Goal: Information Seeking & Learning: Learn about a topic

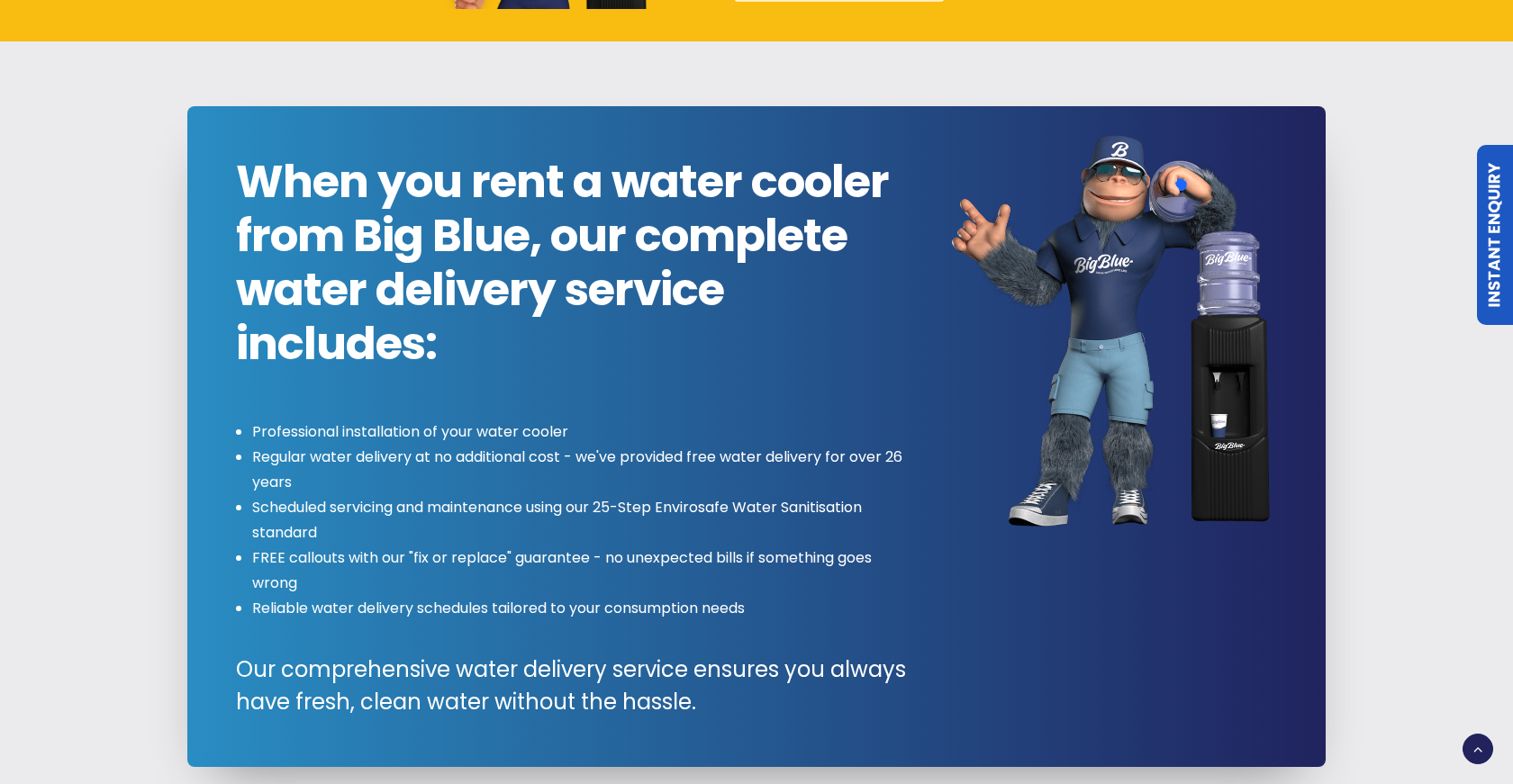
scroll to position [1835, 0]
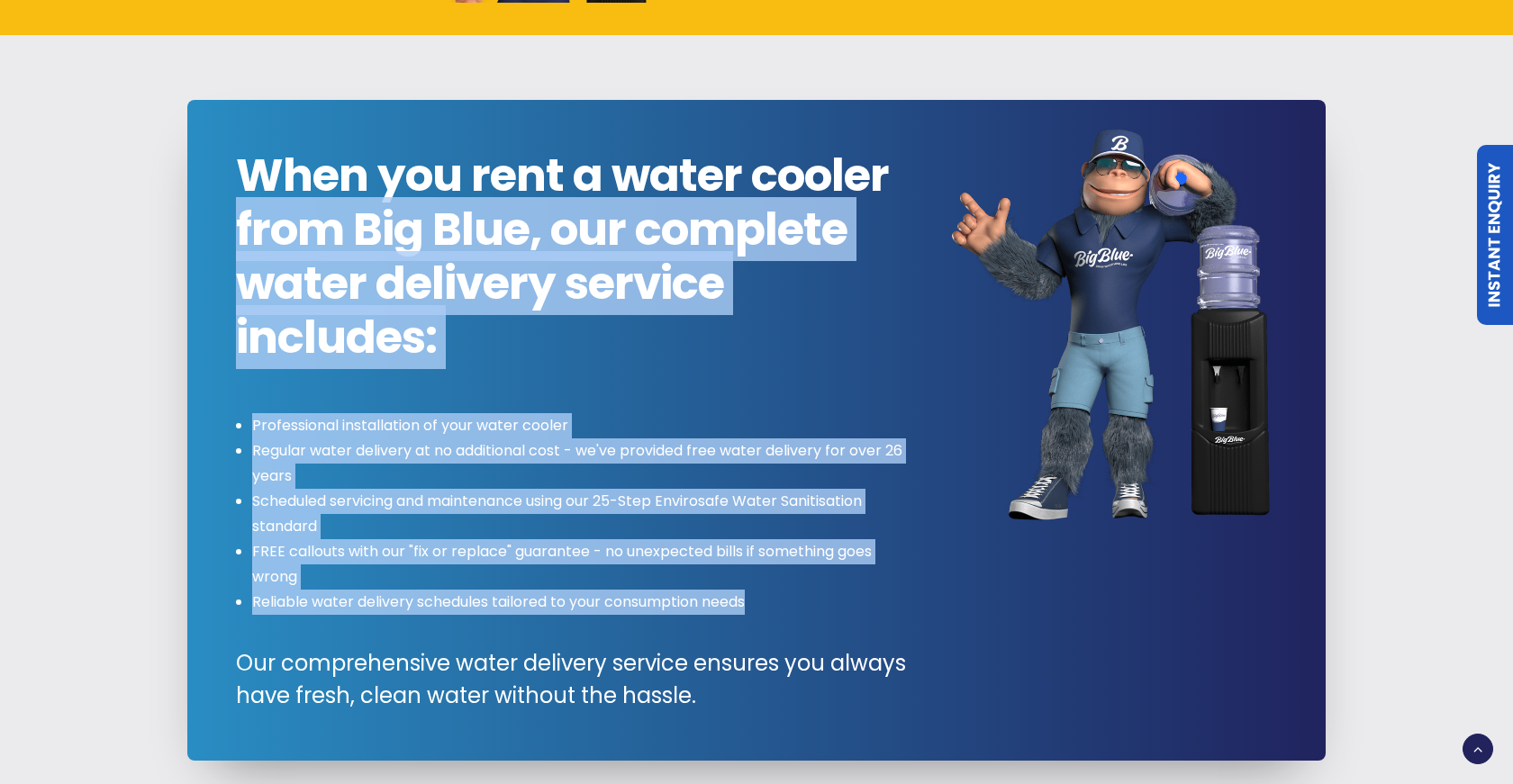
drag, startPoint x: 752, startPoint y: 607, endPoint x: 236, endPoint y: 218, distance: 646.2
click at [236, 218] on div "When you rent a water cooler from Big Blue, our complete water delivery service…" at bounding box center [577, 430] width 683 height 563
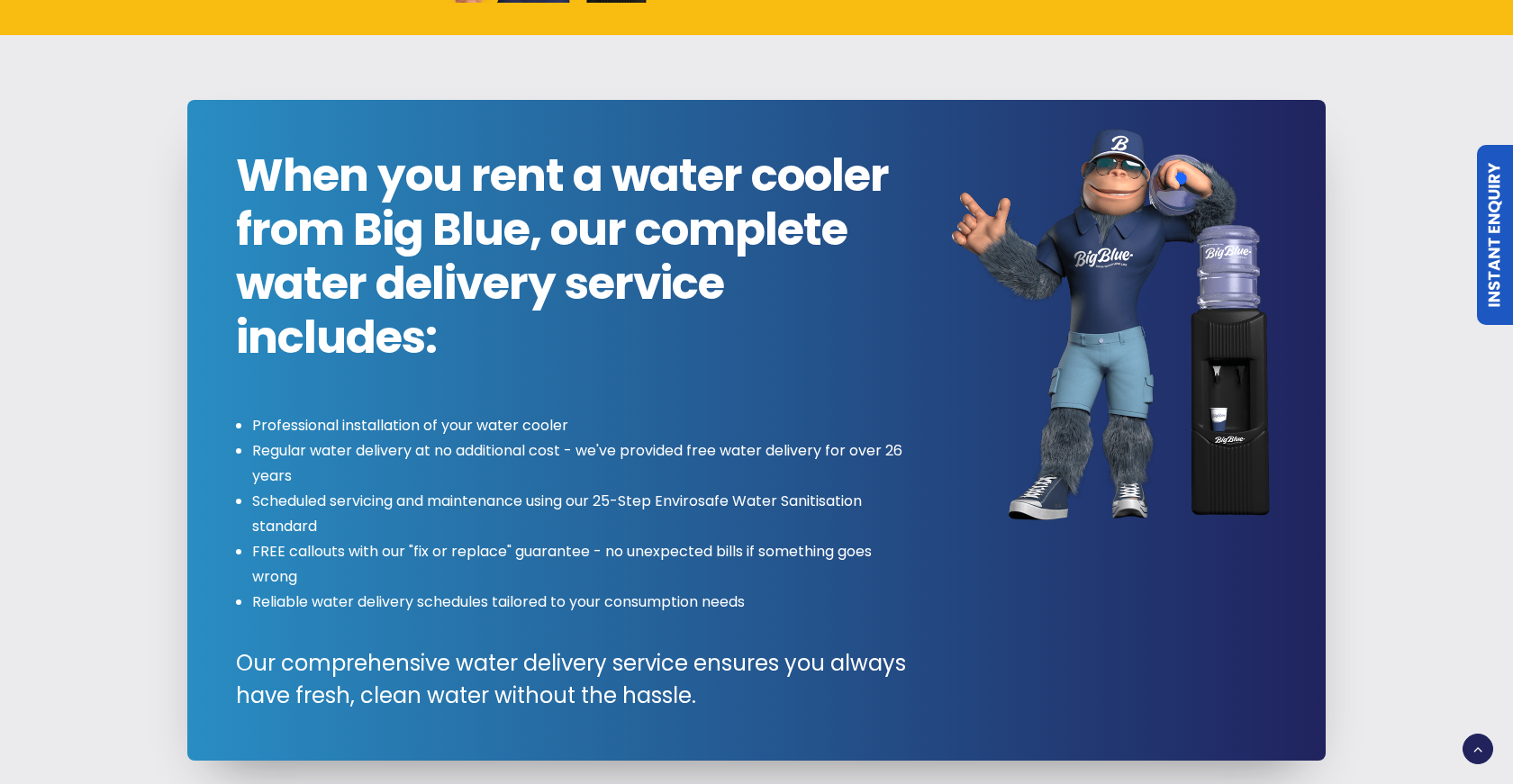
click at [254, 422] on li "Professional installation of your water cooler" at bounding box center [585, 426] width 667 height 25
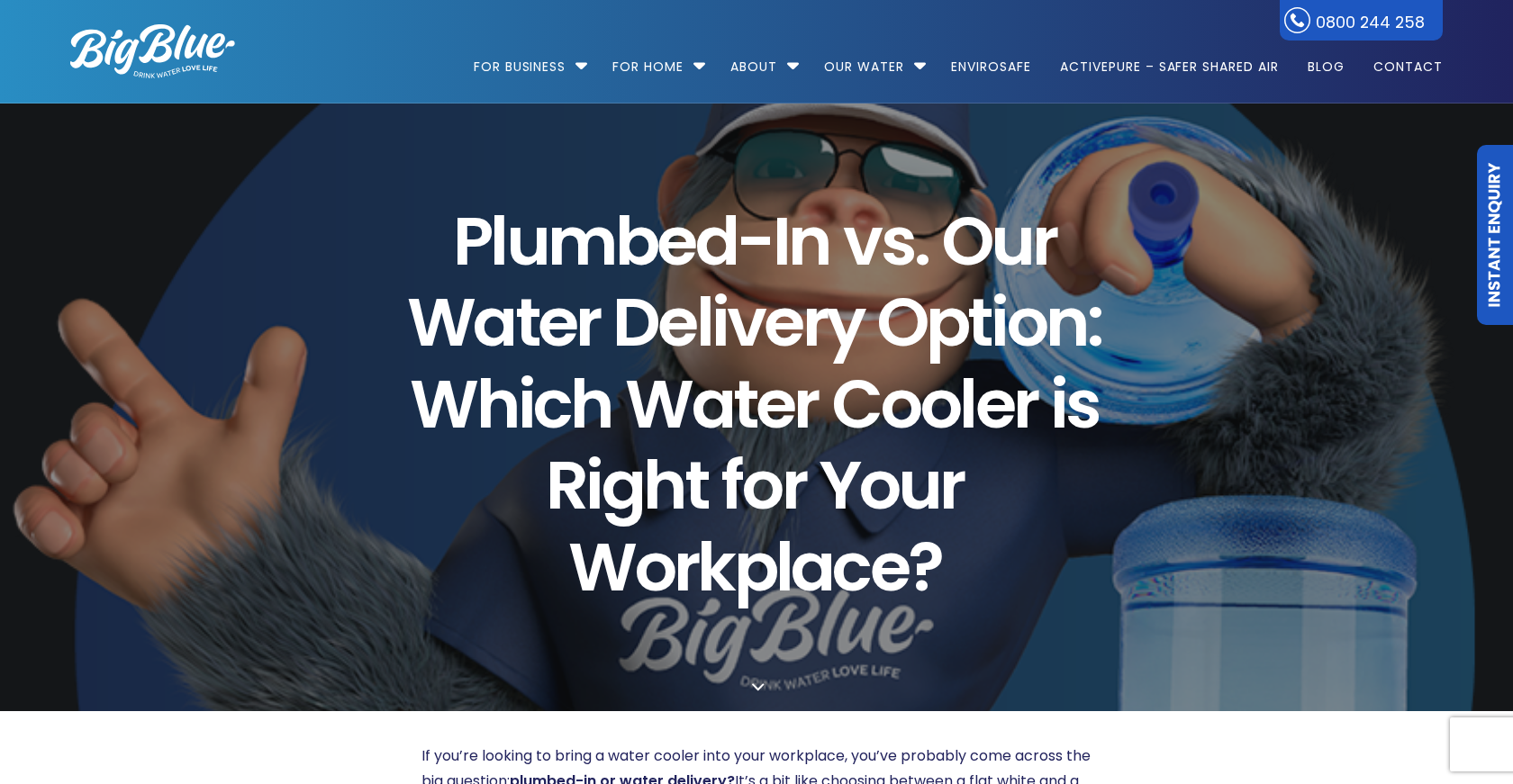
click at [107, 46] on img at bounding box center [153, 51] width 165 height 54
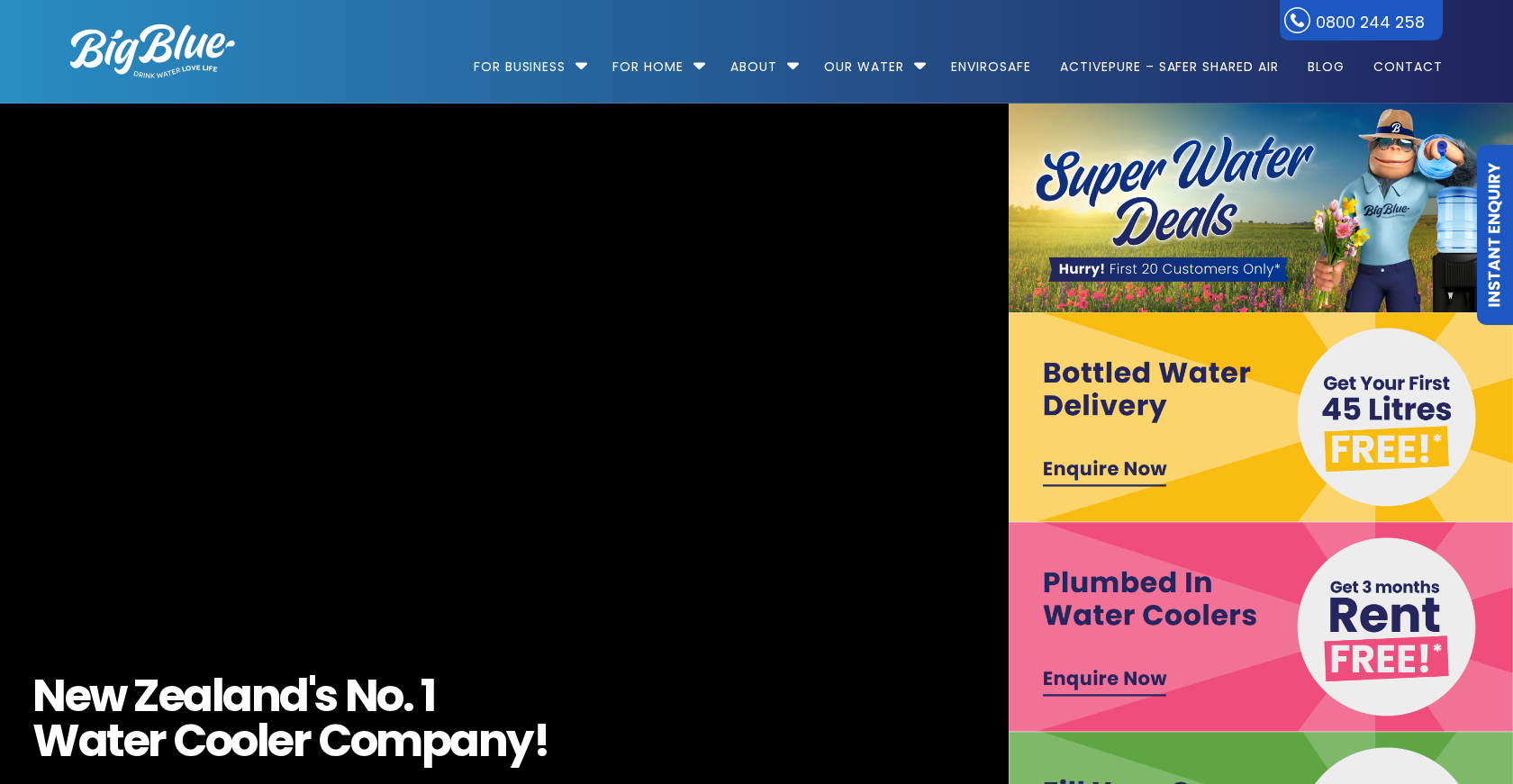
click at [1499, 211] on link "Instant Enquiry" at bounding box center [1495, 235] width 36 height 180
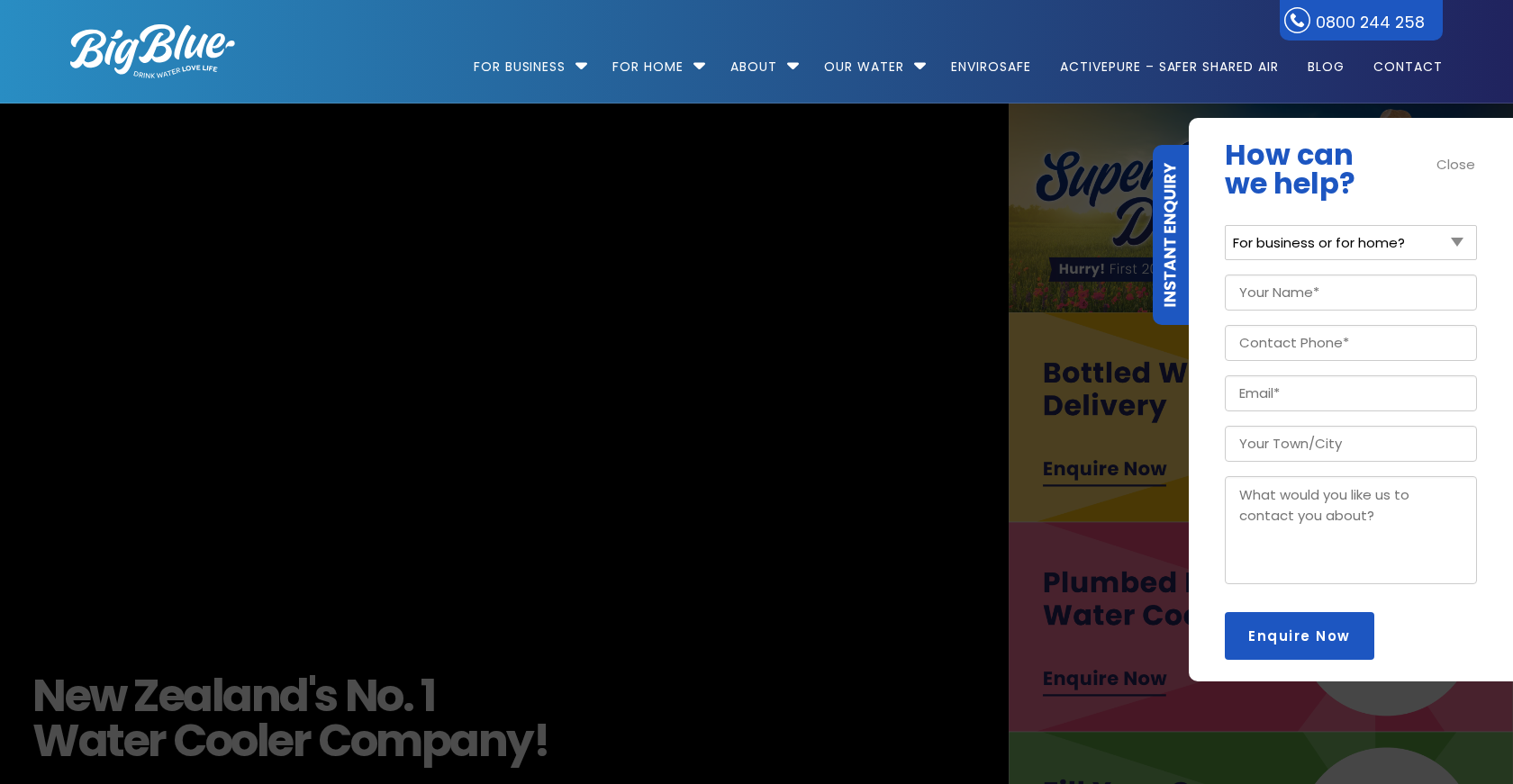
click at [1038, 362] on img at bounding box center [1260, 417] width 505 height 209
click at [1105, 208] on img at bounding box center [1260, 208] width 505 height 208
click at [1456, 155] on div "Close" at bounding box center [1456, 164] width 41 height 21
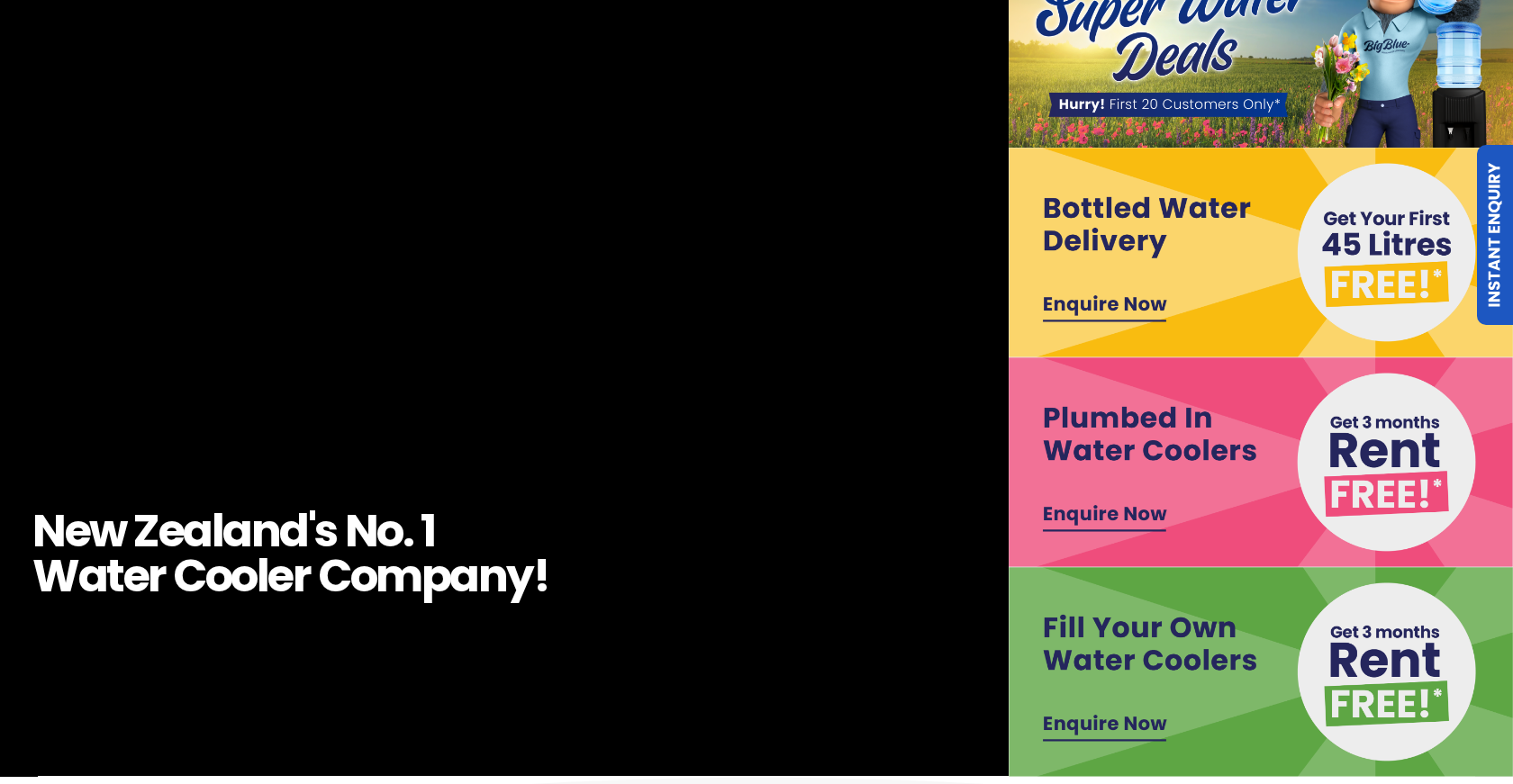
scroll to position [261, 0]
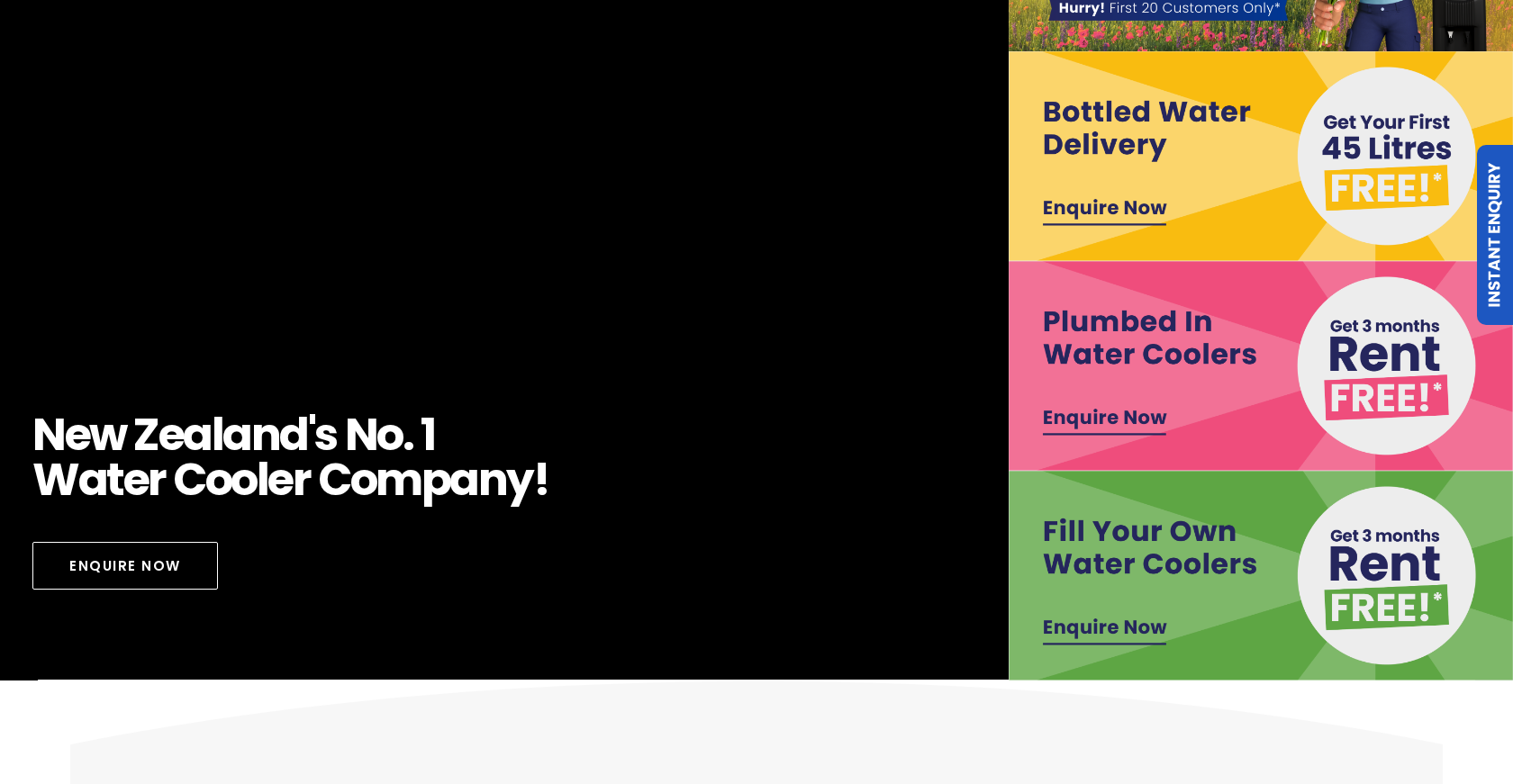
click at [1238, 354] on img at bounding box center [1260, 365] width 505 height 209
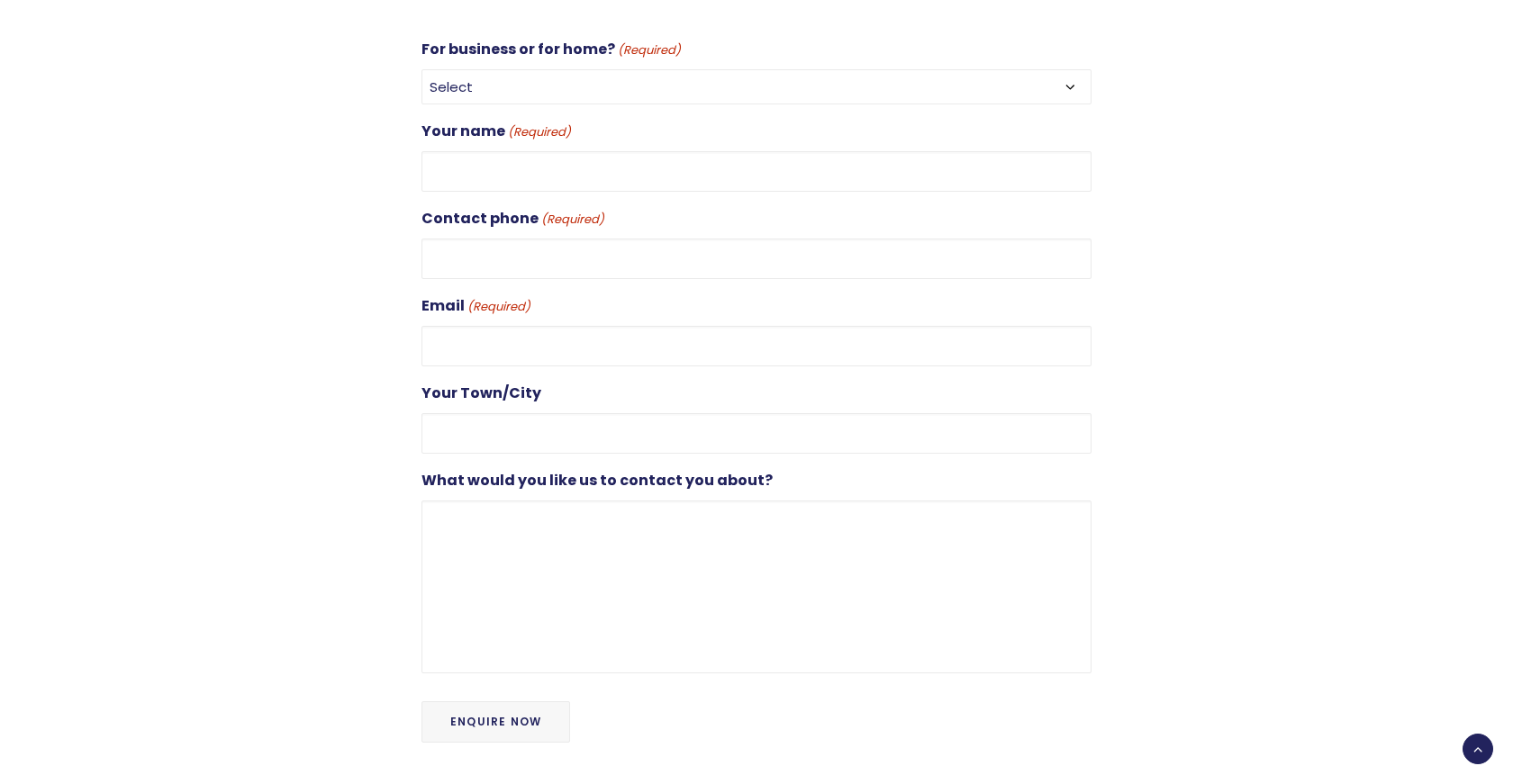
scroll to position [753, 0]
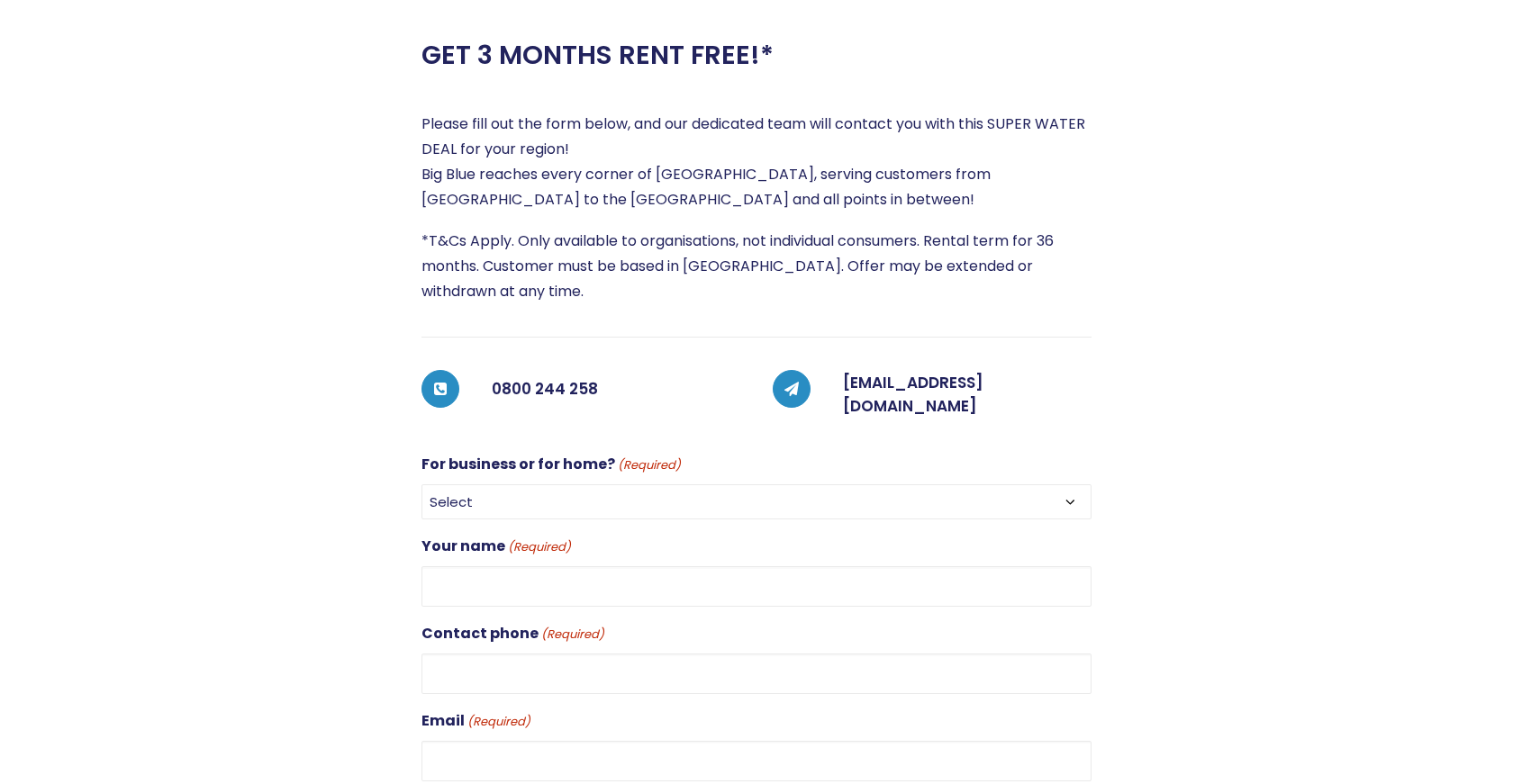
scroll to position [392, 0]
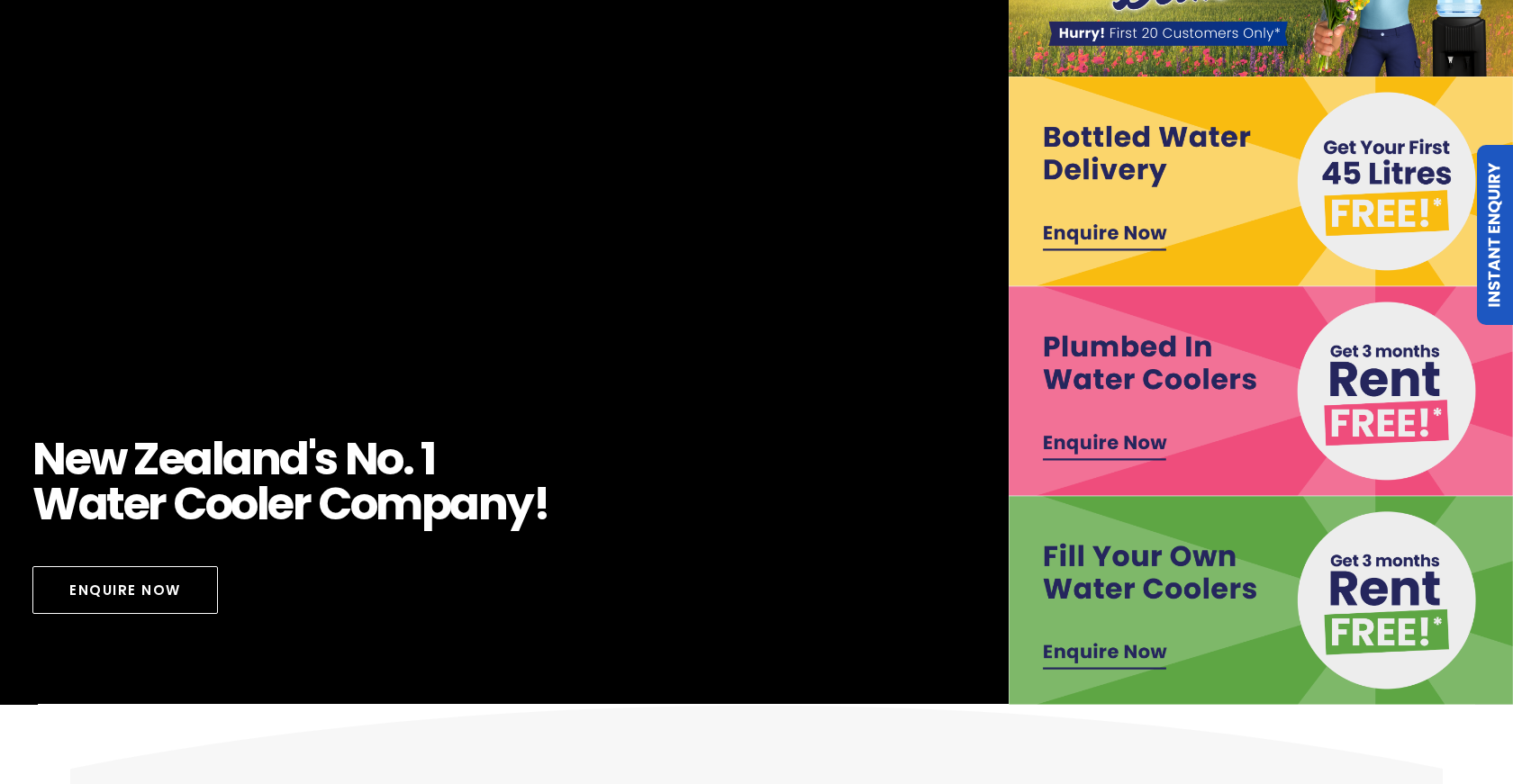
click at [1203, 578] on img at bounding box center [1260, 601] width 505 height 209
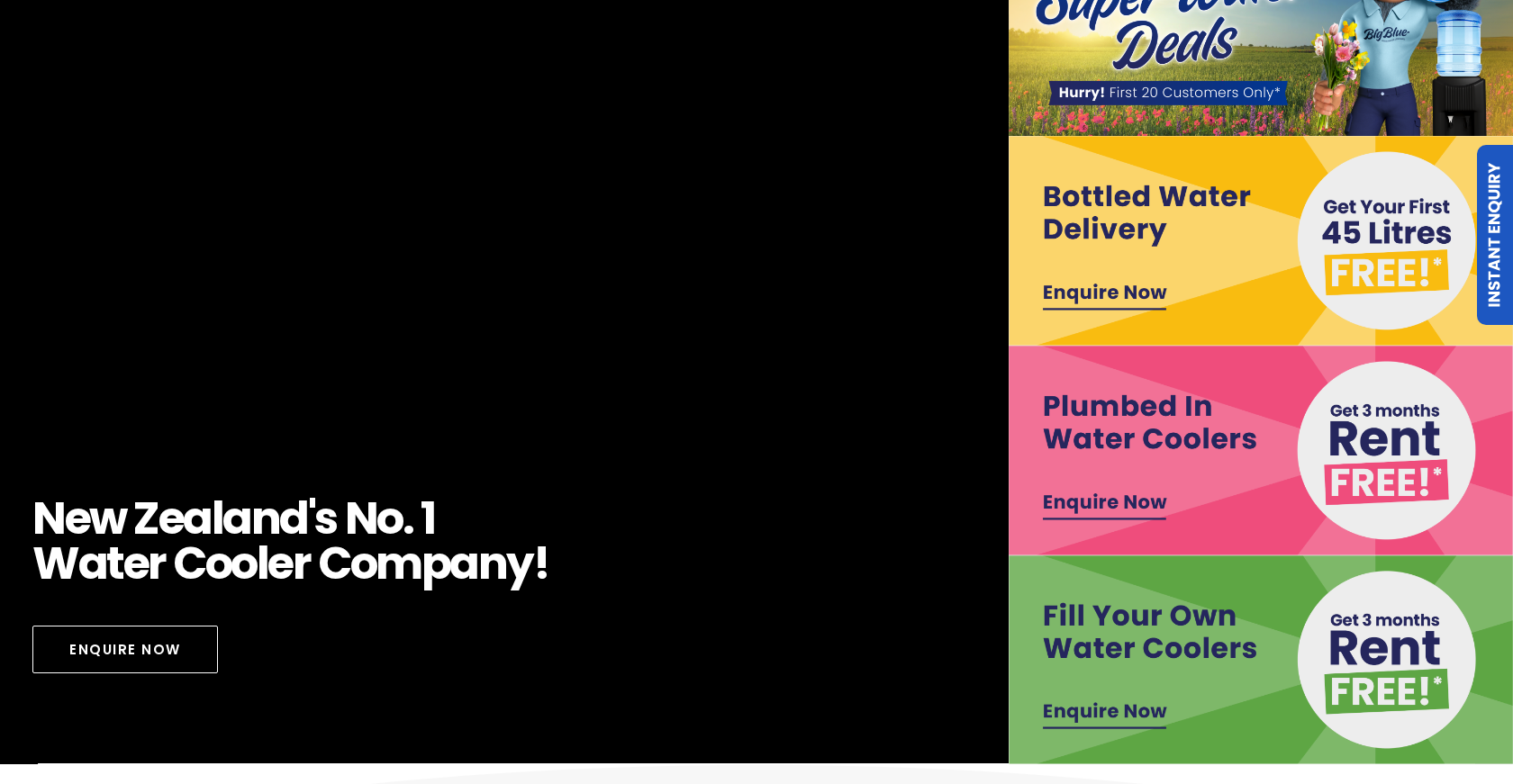
scroll to position [174, 0]
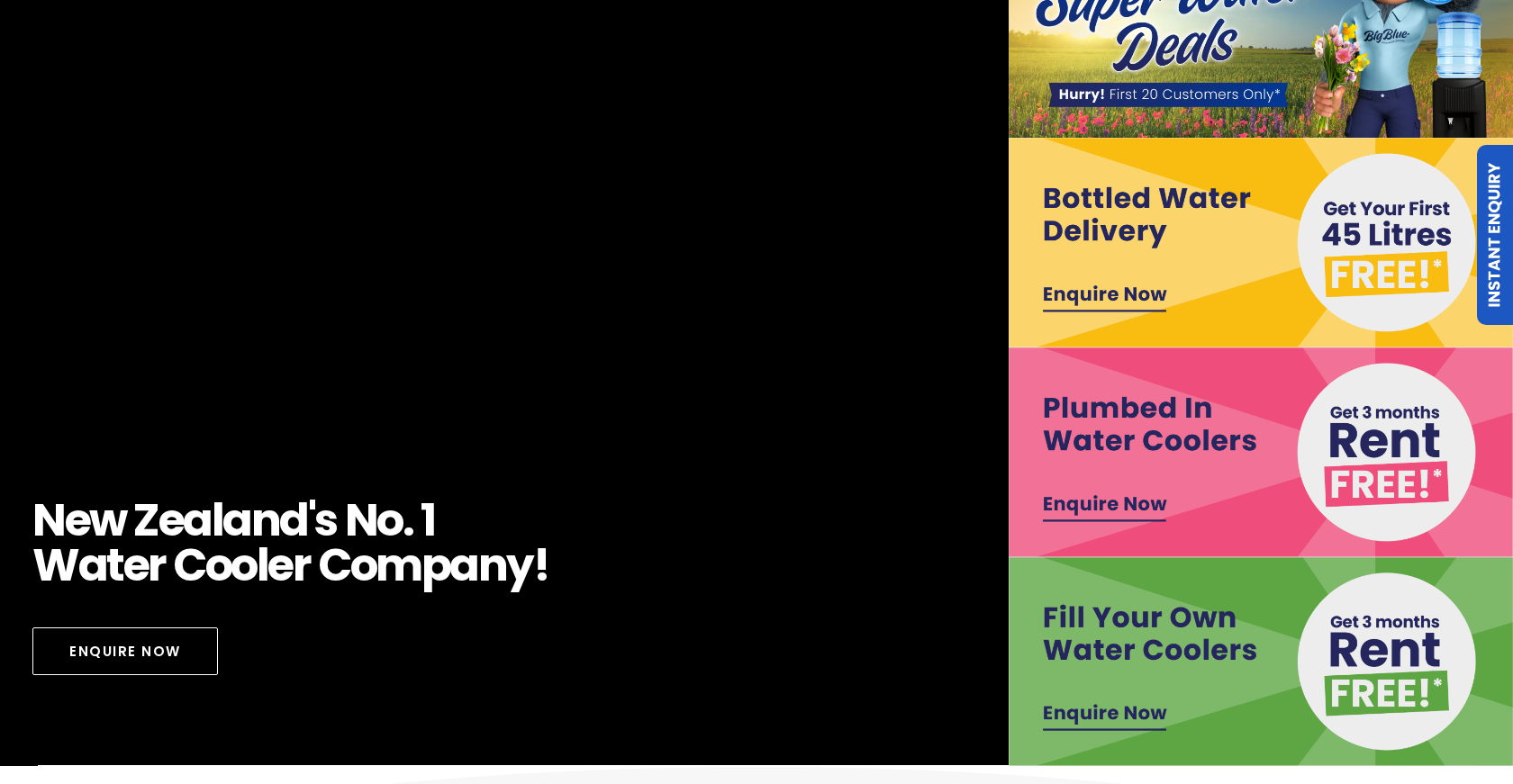
click at [1109, 277] on img at bounding box center [1260, 243] width 505 height 209
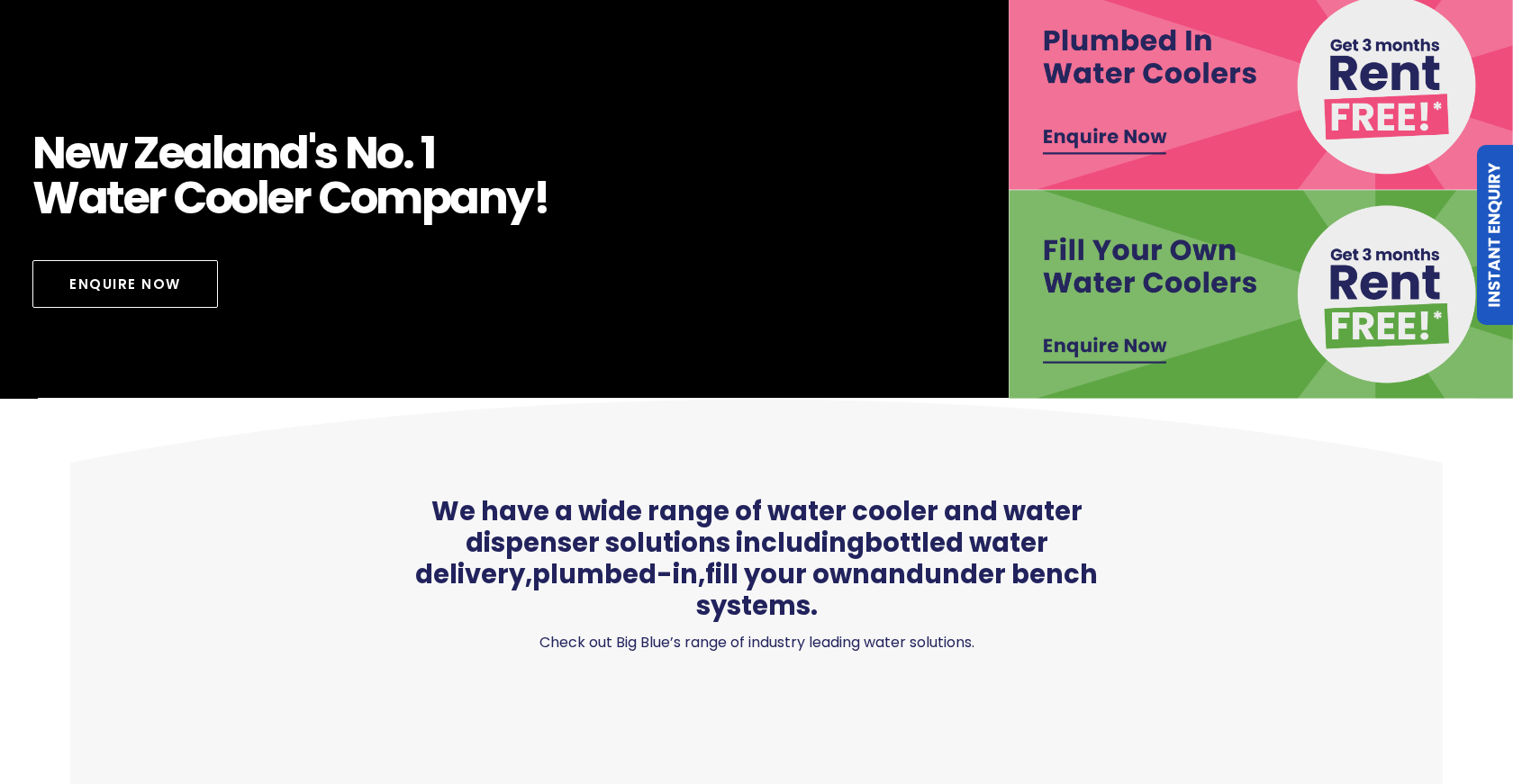
scroll to position [750, 0]
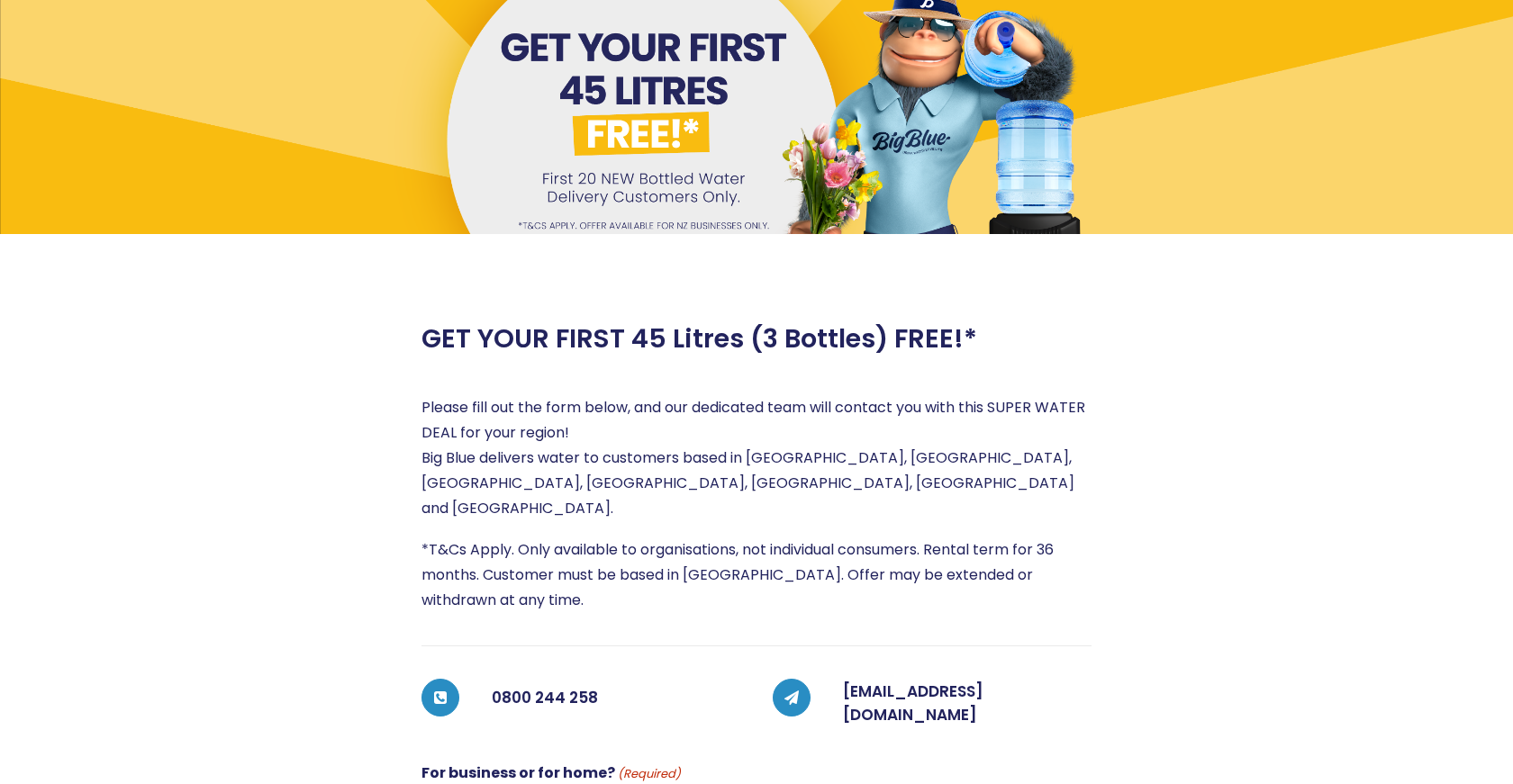
scroll to position [106, 0]
